Goal: Task Accomplishment & Management: Manage account settings

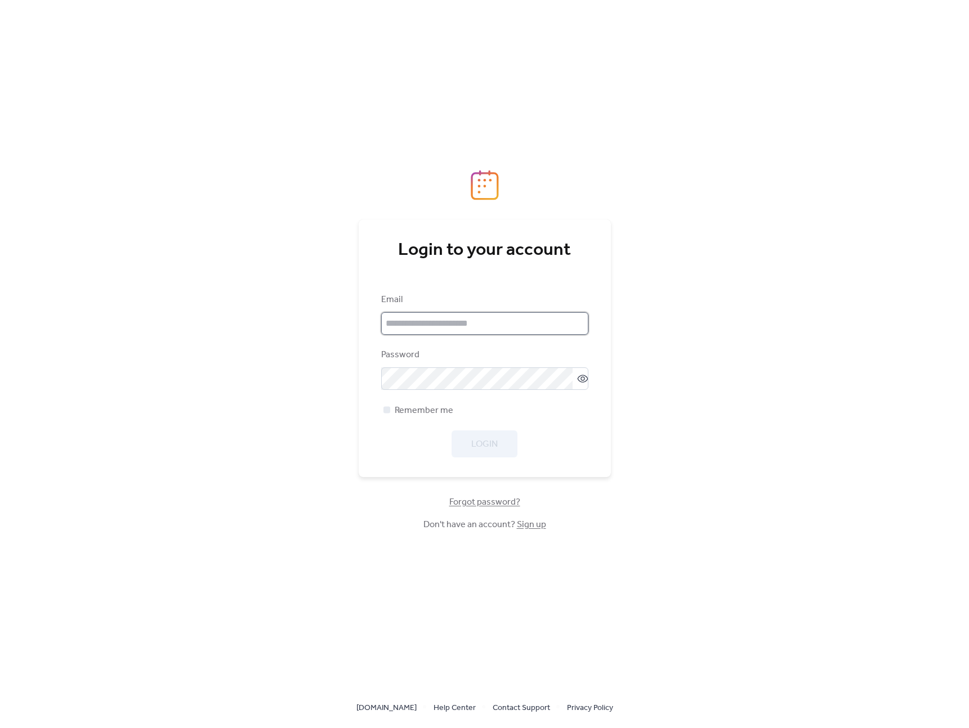
click at [455, 321] on input "email" at bounding box center [484, 323] width 207 height 23
type input "**********"
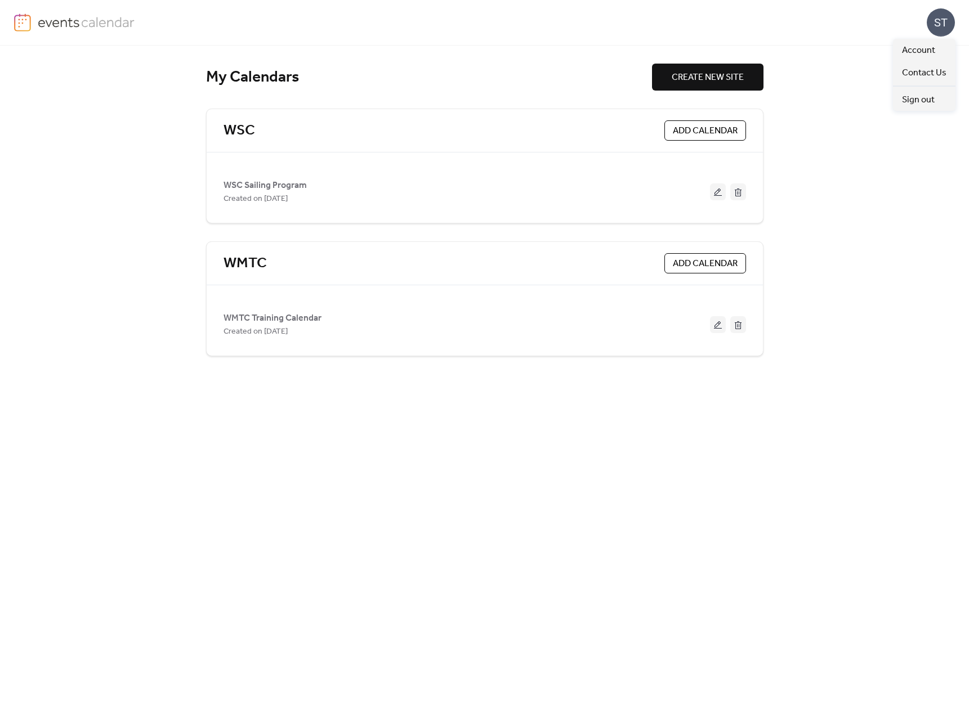
click at [941, 20] on div "ST" at bounding box center [941, 22] width 28 height 28
click at [918, 51] on span "Account" at bounding box center [918, 51] width 33 height 14
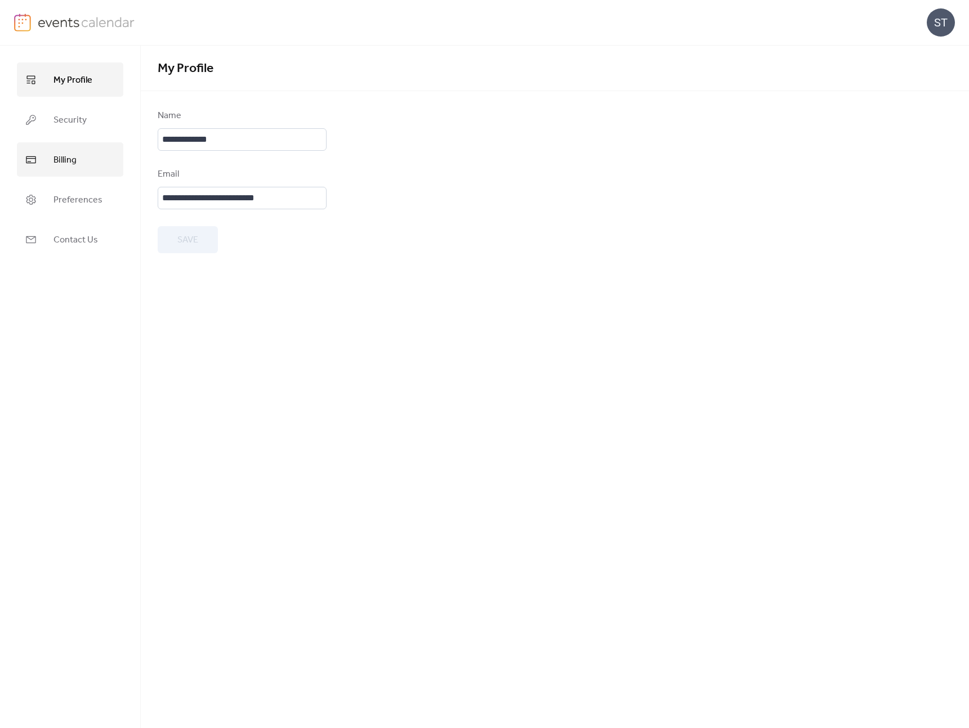
click at [77, 158] on link "Billing" at bounding box center [70, 159] width 106 height 34
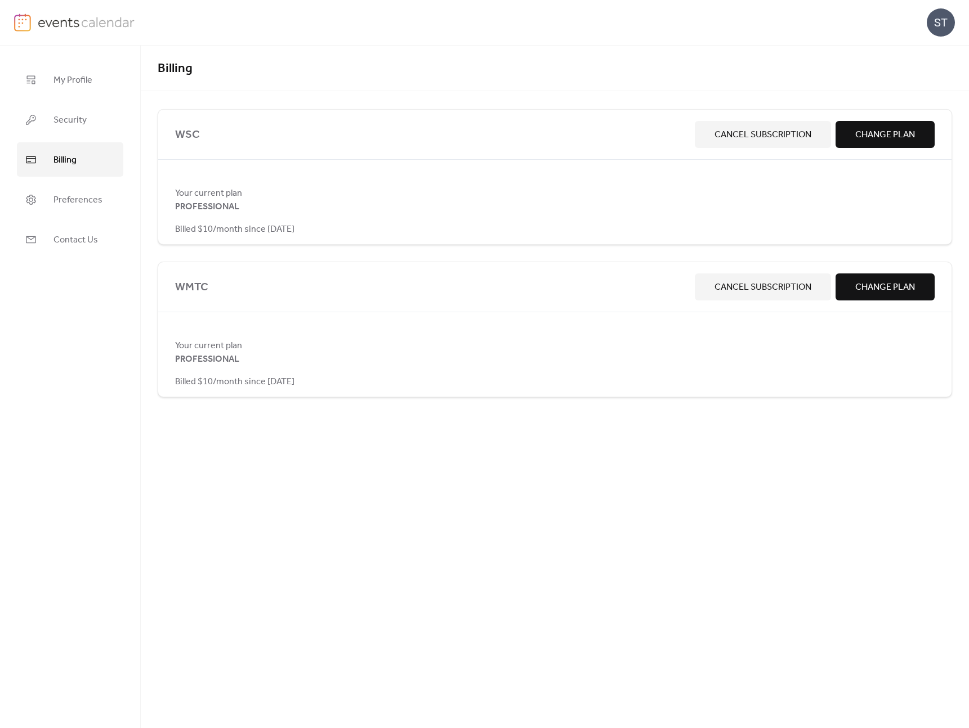
click at [712, 292] on button "Cancel Subscription" at bounding box center [763, 287] width 136 height 27
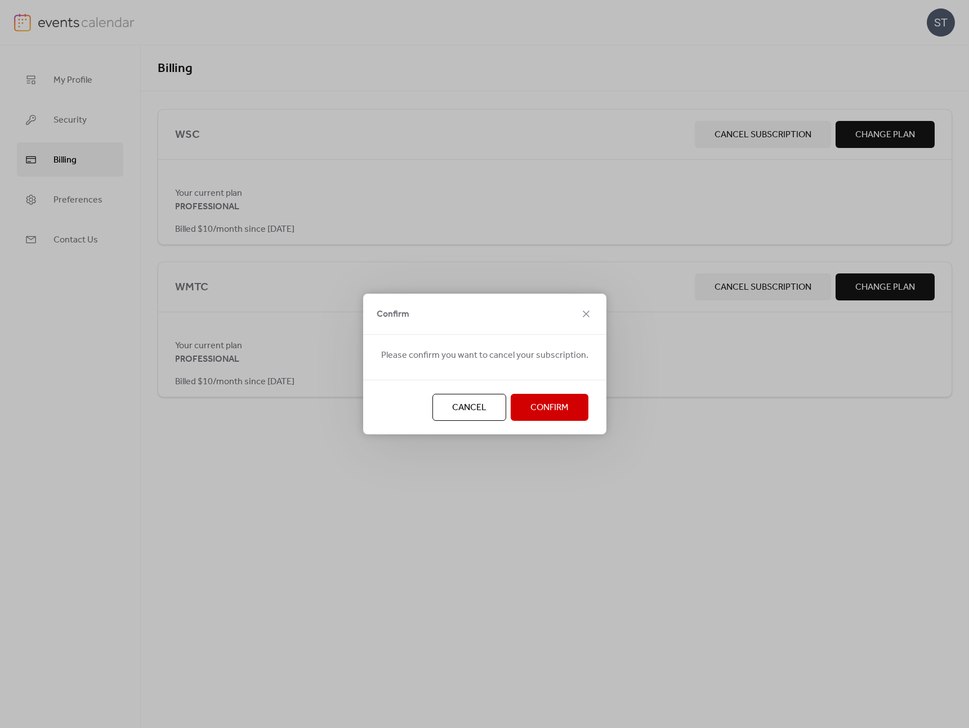
click at [471, 412] on span "Cancel" at bounding box center [469, 408] width 34 height 14
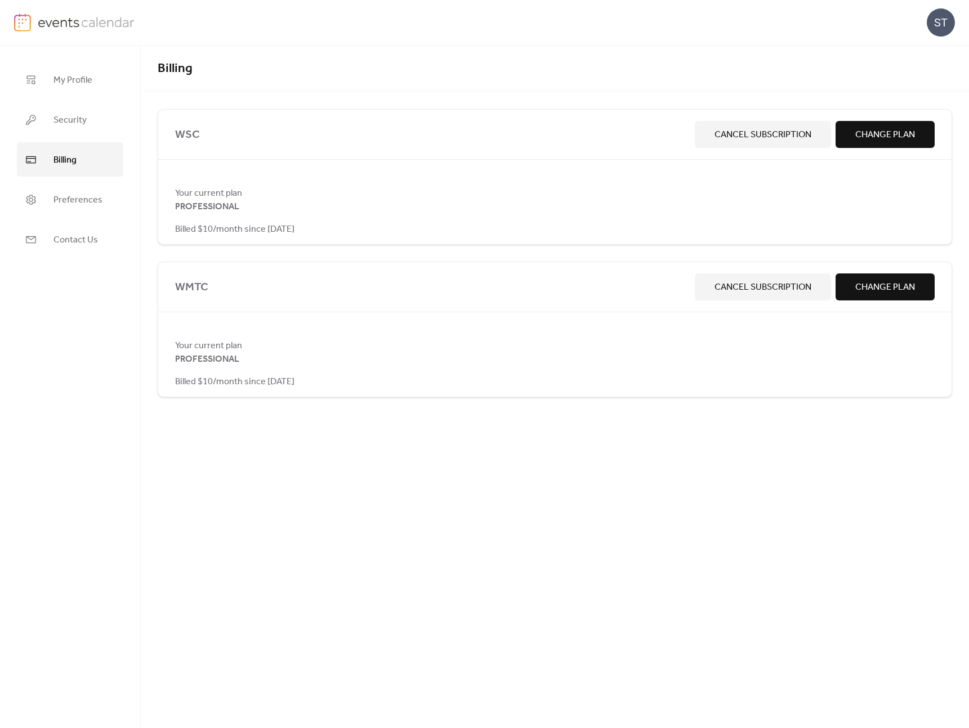
click at [263, 491] on div "Billing WSC Cancel Subscription Change Plan Your current plan PROFESSIONAL Bill…" at bounding box center [555, 387] width 828 height 683
click at [941, 25] on div "ST" at bounding box center [941, 22] width 28 height 28
click at [922, 95] on span "Sign out" at bounding box center [918, 100] width 33 height 14
